Goal: Find specific page/section: Find specific page/section

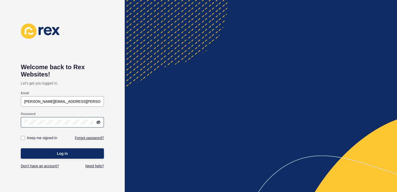
type input "[PERSON_NAME][EMAIL_ADDRESS][PERSON_NAME][DOMAIN_NAME]"
click at [60, 154] on span "Log in" at bounding box center [62, 153] width 11 height 5
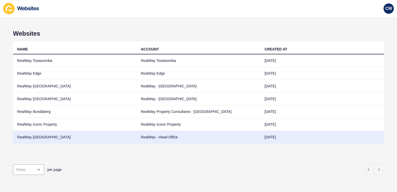
click at [31, 140] on td "RealWay [GEOGRAPHIC_DATA]" at bounding box center [75, 137] width 124 height 13
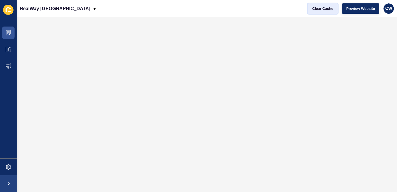
click at [319, 11] on button "Clear Cache" at bounding box center [323, 8] width 30 height 10
click at [326, 8] on span "Clear Cache" at bounding box center [322, 8] width 21 height 5
click at [8, 32] on icon at bounding box center [8, 32] width 5 height 5
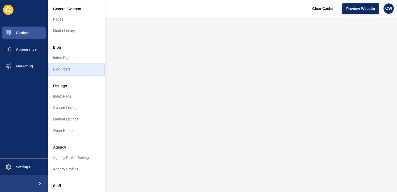
click at [68, 69] on link "Blog Posts" at bounding box center [76, 68] width 57 height 11
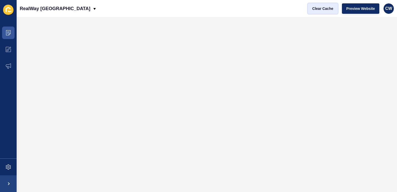
click at [323, 6] on span "Clear Cache" at bounding box center [322, 8] width 21 height 5
click at [9, 32] on icon at bounding box center [8, 32] width 3 height 0
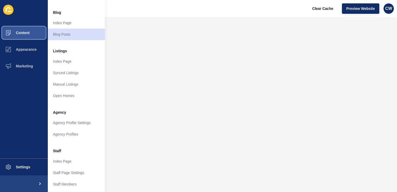
scroll to position [36, 0]
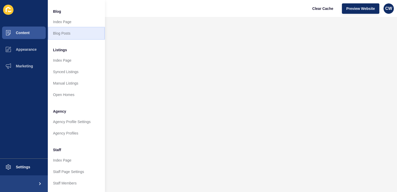
click at [74, 36] on link "Blog Posts" at bounding box center [76, 33] width 57 height 11
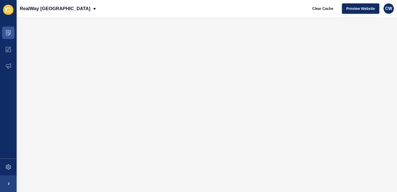
scroll to position [0, 0]
click at [10, 34] on icon at bounding box center [8, 32] width 5 height 5
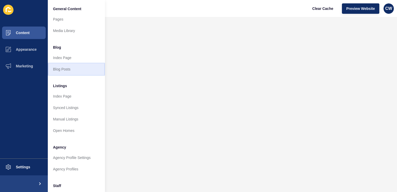
click at [74, 75] on link "Blog Posts" at bounding box center [76, 68] width 57 height 11
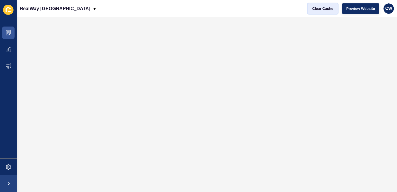
click at [323, 8] on span "Clear Cache" at bounding box center [322, 8] width 21 height 5
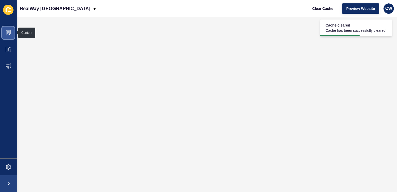
click at [9, 34] on icon at bounding box center [8, 32] width 5 height 5
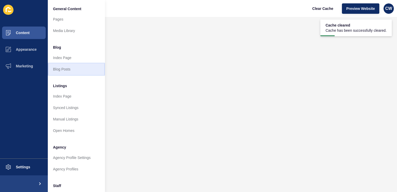
click at [86, 69] on link "Blog Posts" at bounding box center [76, 68] width 57 height 11
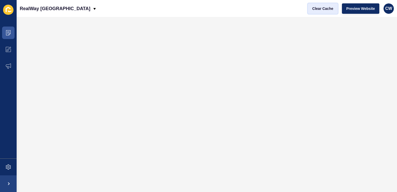
click at [320, 10] on span "Clear Cache" at bounding box center [322, 8] width 21 height 5
click at [9, 35] on icon at bounding box center [8, 32] width 5 height 5
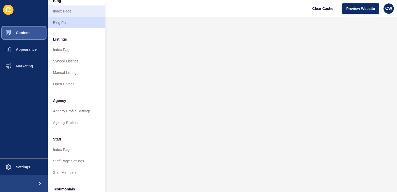
scroll to position [47, 0]
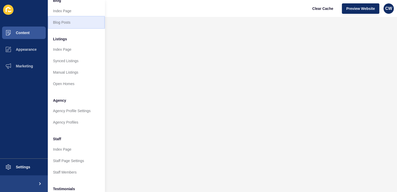
click at [87, 24] on link "Blog Posts" at bounding box center [76, 22] width 57 height 11
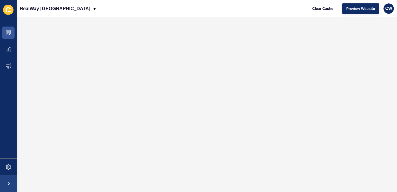
scroll to position [0, 0]
click at [321, 6] on span "Clear Cache" at bounding box center [322, 8] width 21 height 5
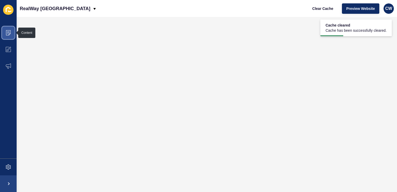
click at [10, 35] on icon at bounding box center [8, 32] width 5 height 5
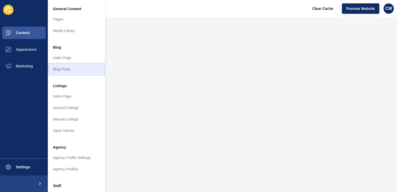
click at [70, 71] on link "Blog Posts" at bounding box center [76, 68] width 57 height 11
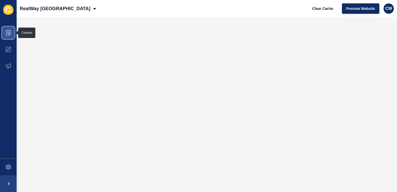
click at [8, 35] on icon at bounding box center [8, 32] width 5 height 5
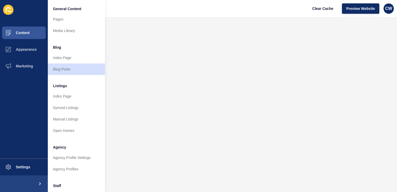
click at [147, 8] on div "RealWay [GEOGRAPHIC_DATA] Clear Cache Preview Website CW" at bounding box center [207, 8] width 380 height 17
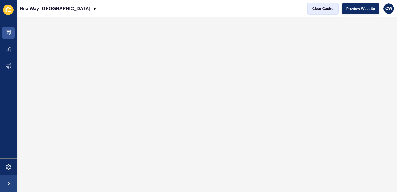
click at [321, 8] on span "Clear Cache" at bounding box center [322, 8] width 21 height 5
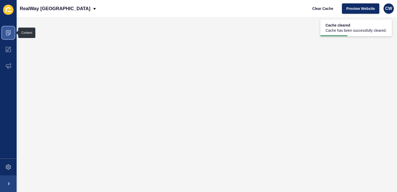
click at [11, 33] on span at bounding box center [8, 32] width 17 height 17
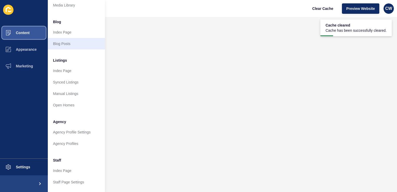
scroll to position [26, 0]
click at [80, 46] on link "Blog Posts" at bounding box center [76, 42] width 57 height 11
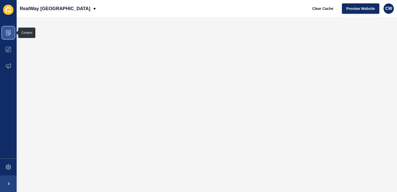
click at [6, 31] on icon at bounding box center [8, 32] width 5 height 5
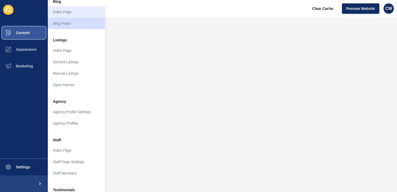
scroll to position [47, 0]
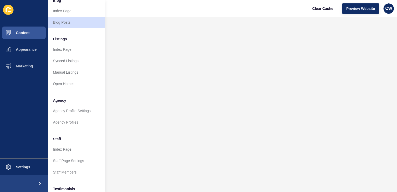
click at [139, 10] on div "RealWay [GEOGRAPHIC_DATA] Clear Cache Preview Website CW" at bounding box center [207, 8] width 380 height 17
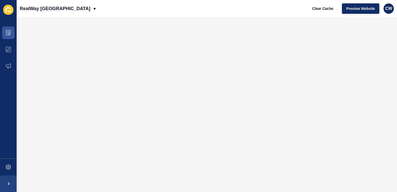
scroll to position [0, 0]
click at [12, 32] on span at bounding box center [8, 32] width 17 height 17
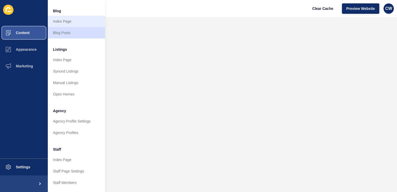
scroll to position [36, 0]
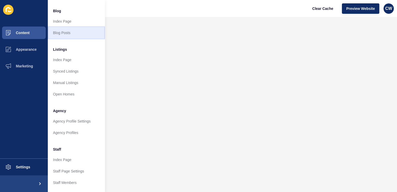
click at [77, 31] on link "Blog Posts" at bounding box center [76, 32] width 57 height 11
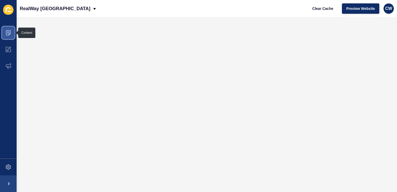
click at [9, 31] on icon at bounding box center [8, 32] width 5 height 5
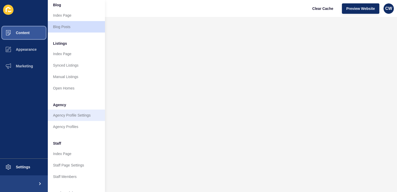
scroll to position [42, 0]
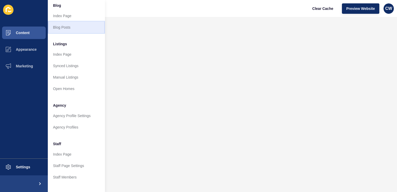
click at [65, 31] on link "Blog Posts" at bounding box center [76, 27] width 57 height 11
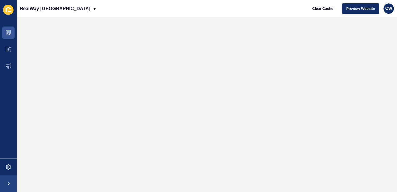
scroll to position [0, 0]
click at [9, 31] on icon at bounding box center [8, 32] width 5 height 5
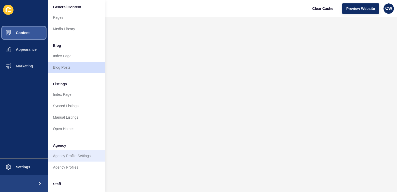
scroll to position [0, 1]
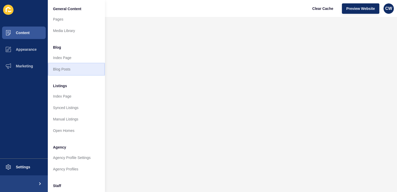
click at [68, 71] on link "Blog Posts" at bounding box center [76, 68] width 57 height 11
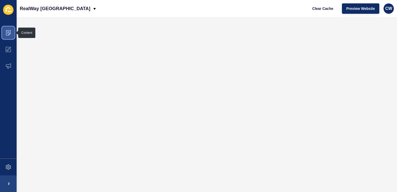
click at [11, 28] on span at bounding box center [8, 32] width 17 height 17
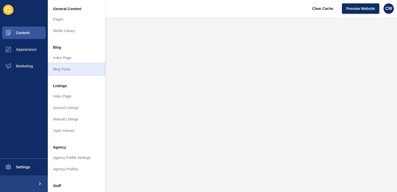
click at [79, 67] on link "Blog Posts" at bounding box center [76, 68] width 57 height 11
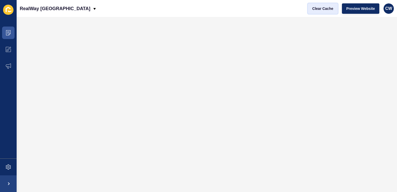
click at [322, 4] on button "Clear Cache" at bounding box center [323, 8] width 30 height 10
click at [323, 11] on button "Clear Cache" at bounding box center [323, 8] width 30 height 10
click at [11, 34] on icon at bounding box center [8, 32] width 5 height 5
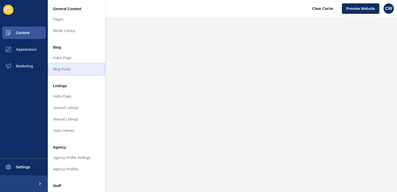
click at [74, 69] on link "Blog Posts" at bounding box center [76, 68] width 57 height 11
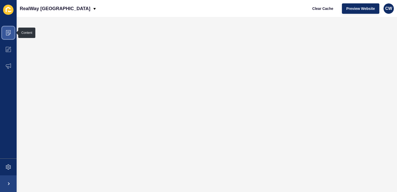
click at [8, 32] on icon at bounding box center [8, 32] width 5 height 5
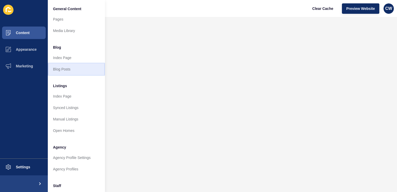
click at [93, 70] on link "Blog Posts" at bounding box center [76, 68] width 57 height 11
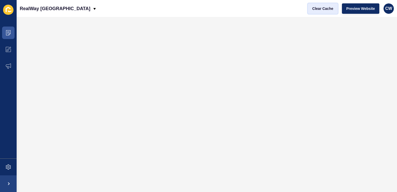
click at [322, 7] on span "Clear Cache" at bounding box center [322, 8] width 21 height 5
click at [9, 32] on icon at bounding box center [8, 32] width 5 height 5
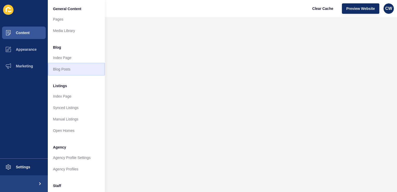
click at [70, 70] on link "Blog Posts" at bounding box center [76, 68] width 57 height 11
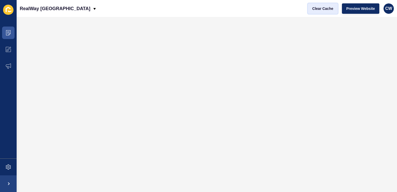
click at [323, 6] on span "Clear Cache" at bounding box center [322, 8] width 21 height 5
click at [9, 31] on icon at bounding box center [8, 31] width 3 height 0
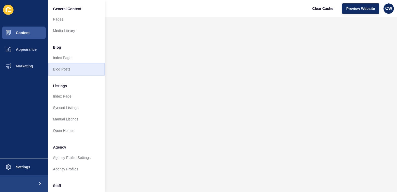
click at [70, 69] on link "Blog Posts" at bounding box center [76, 68] width 57 height 11
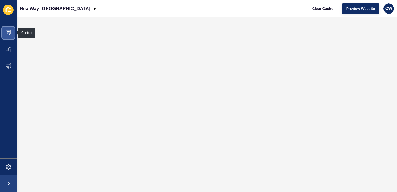
click at [11, 36] on span at bounding box center [8, 32] width 17 height 17
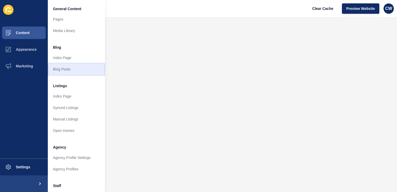
click at [72, 69] on link "Blog Posts" at bounding box center [76, 68] width 57 height 11
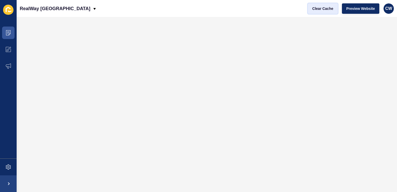
click at [325, 7] on span "Clear Cache" at bounding box center [322, 8] width 21 height 5
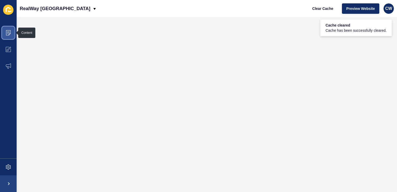
click at [14, 31] on span at bounding box center [8, 32] width 17 height 17
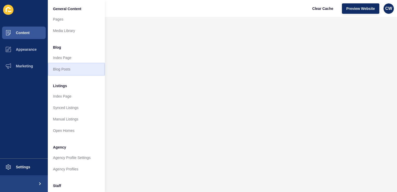
click at [82, 70] on link "Blog Posts" at bounding box center [76, 68] width 57 height 11
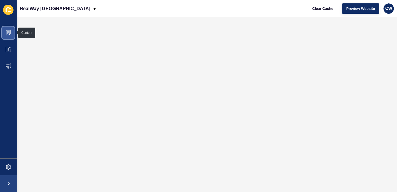
click at [8, 32] on icon at bounding box center [8, 31] width 3 height 0
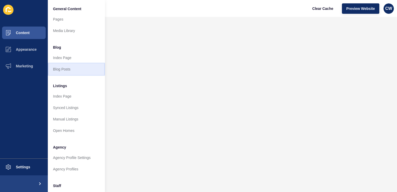
click at [72, 70] on link "Blog Posts" at bounding box center [76, 68] width 57 height 11
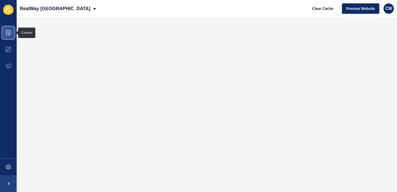
click at [11, 33] on span at bounding box center [8, 32] width 17 height 17
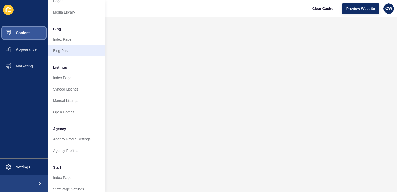
scroll to position [22, 0]
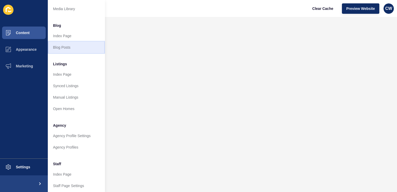
click at [85, 49] on link "Blog Posts" at bounding box center [76, 47] width 57 height 11
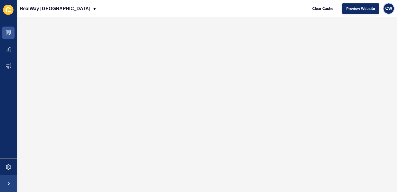
click at [389, 8] on span "CW" at bounding box center [388, 8] width 7 height 5
click at [12, 34] on span at bounding box center [8, 32] width 17 height 17
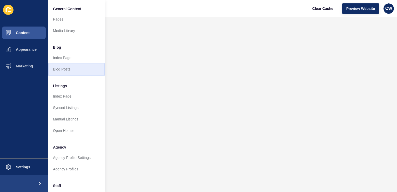
click at [73, 68] on link "Blog Posts" at bounding box center [76, 68] width 57 height 11
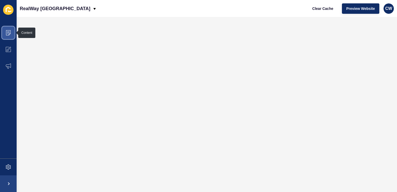
click at [9, 32] on icon at bounding box center [8, 32] width 3 height 0
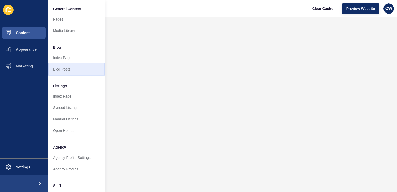
click at [63, 69] on link "Blog Posts" at bounding box center [76, 68] width 57 height 11
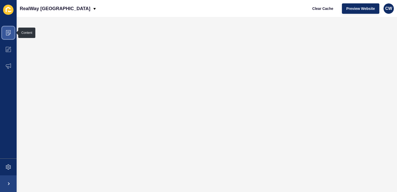
click at [10, 34] on icon at bounding box center [8, 32] width 5 height 5
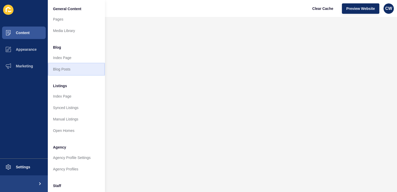
click at [68, 71] on link "Blog Posts" at bounding box center [76, 68] width 57 height 11
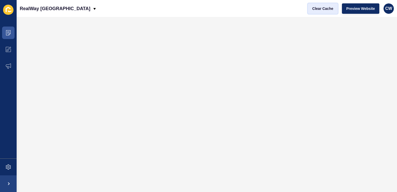
click at [322, 10] on span "Clear Cache" at bounding box center [322, 8] width 21 height 5
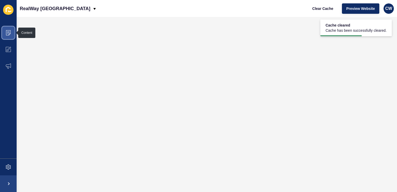
click at [6, 34] on icon at bounding box center [8, 32] width 5 height 5
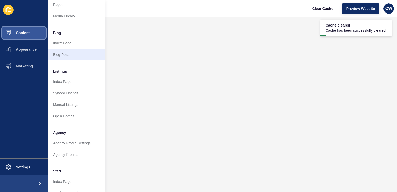
scroll to position [15, 0]
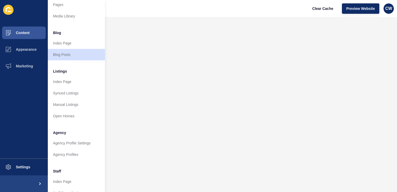
click at [68, 58] on link "Blog Posts" at bounding box center [76, 54] width 57 height 11
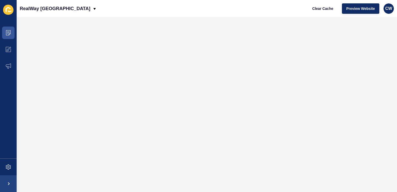
scroll to position [0, 0]
click at [9, 31] on icon at bounding box center [8, 32] width 5 height 5
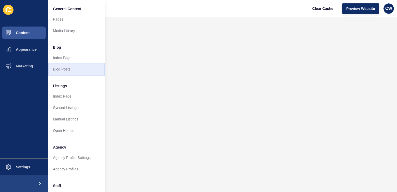
click at [77, 69] on link "Blog Posts" at bounding box center [76, 68] width 57 height 11
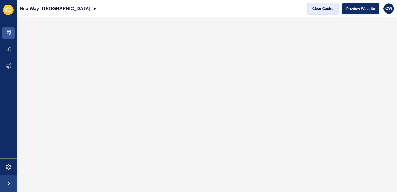
click at [321, 7] on span "Clear Cache" at bounding box center [322, 8] width 21 height 5
click at [324, 9] on span "Clear Cache" at bounding box center [322, 8] width 21 height 5
click at [316, 7] on span "Clear Cache" at bounding box center [322, 8] width 21 height 5
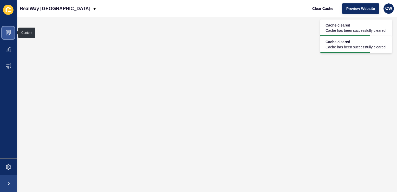
click at [9, 34] on icon at bounding box center [8, 32] width 5 height 5
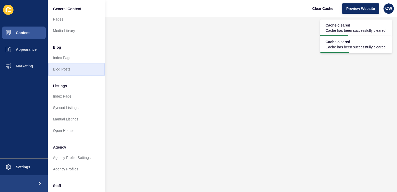
click at [72, 72] on link "Blog Posts" at bounding box center [76, 68] width 57 height 11
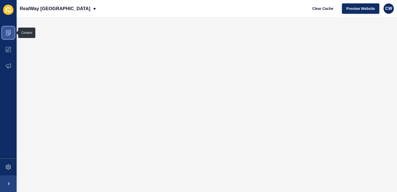
click at [7, 31] on icon at bounding box center [8, 32] width 5 height 5
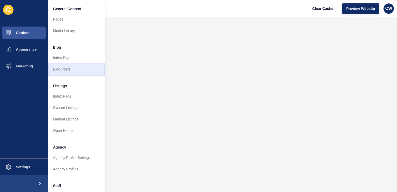
click at [78, 69] on link "Blog Posts" at bounding box center [76, 68] width 57 height 11
